Goal: Book appointment/travel/reservation

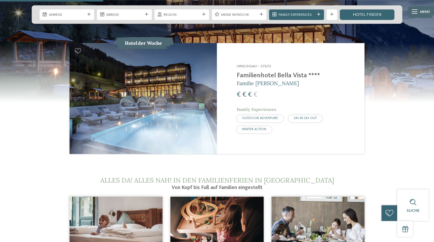
scroll to position [513, 0]
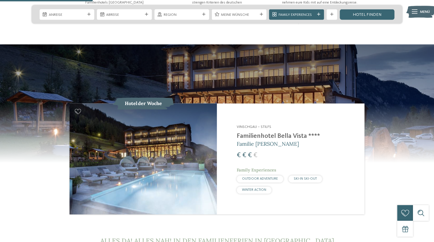
click at [195, 146] on img at bounding box center [143, 159] width 147 height 111
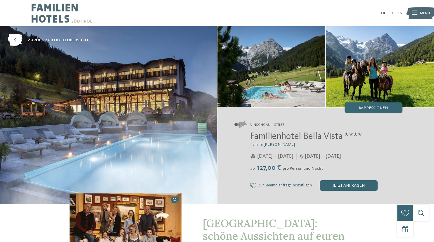
click at [425, 13] on span "Menü" at bounding box center [425, 13] width 10 height 5
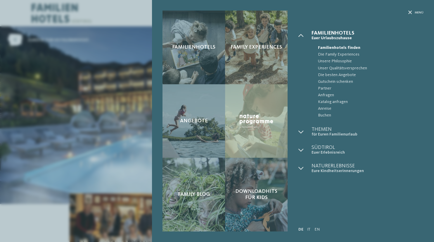
click at [96, 61] on div "Familienhotels Family Experiences Angebote" at bounding box center [217, 121] width 434 height 242
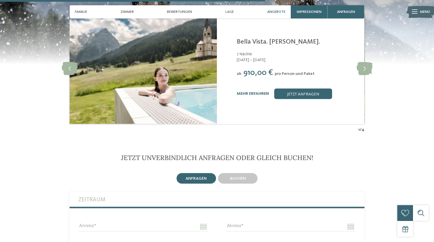
scroll to position [998, 0]
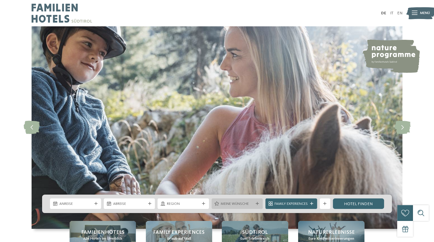
click at [247, 205] on span "Meine Wünsche" at bounding box center [237, 203] width 33 height 5
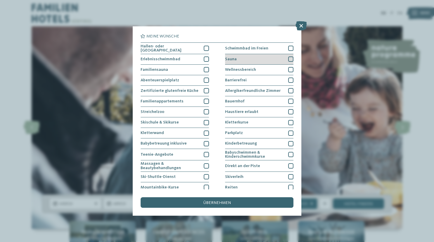
click at [264, 58] on div "Sauna" at bounding box center [259, 59] width 68 height 11
click at [285, 68] on div "Wellnessbereich" at bounding box center [259, 70] width 68 height 11
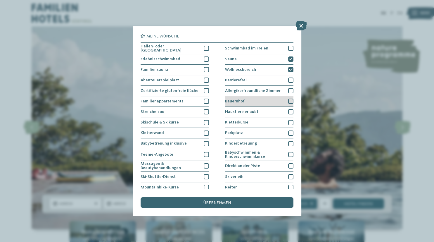
click at [289, 101] on div at bounding box center [290, 101] width 5 height 5
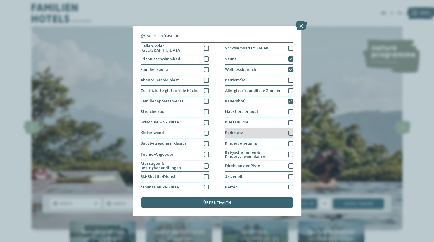
click at [288, 132] on div "Parkplatz" at bounding box center [259, 133] width 68 height 11
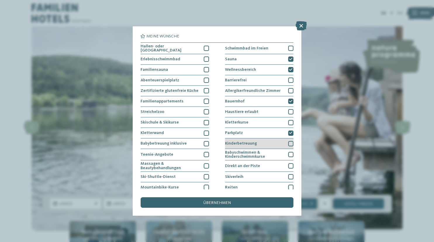
click at [289, 143] on div at bounding box center [290, 143] width 5 height 5
click at [289, 154] on div at bounding box center [290, 154] width 5 height 5
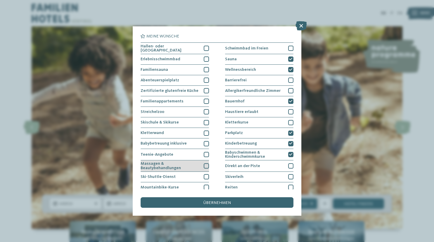
click at [207, 166] on div at bounding box center [206, 165] width 5 height 5
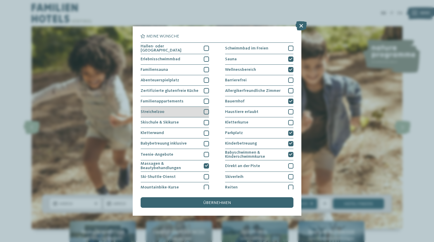
click at [205, 109] on div at bounding box center [206, 111] width 5 height 5
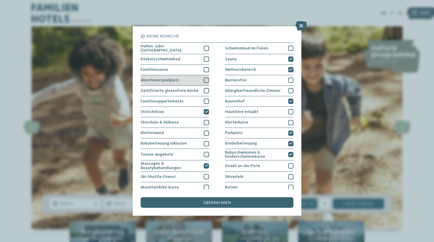
click at [208, 79] on div at bounding box center [206, 79] width 5 height 5
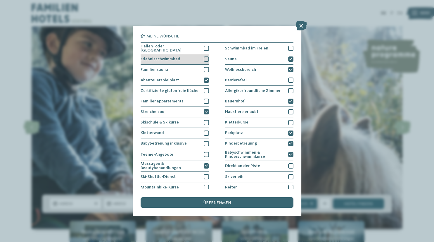
click at [206, 58] on div at bounding box center [206, 58] width 5 height 5
click at [223, 198] on div "übernehmen" at bounding box center [217, 202] width 153 height 11
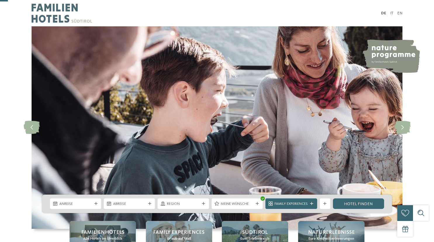
scroll to position [147, 0]
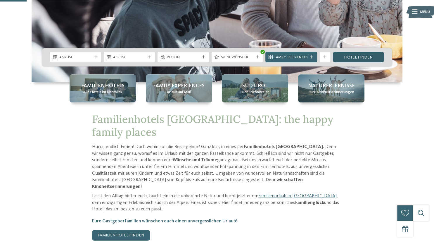
click at [360, 58] on link "Hotel finden" at bounding box center [358, 57] width 51 height 11
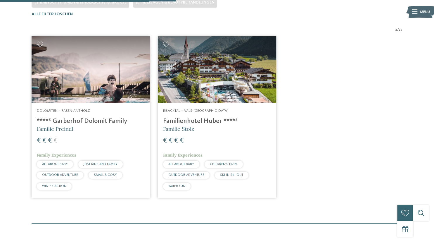
scroll to position [182, 0]
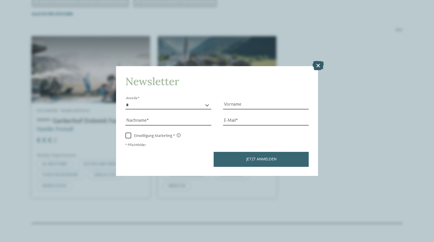
click at [318, 65] on icon at bounding box center [317, 65] width 11 height 9
